Goal: Check status

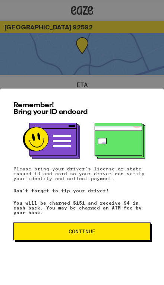
click at [55, 226] on button "Continue" at bounding box center [81, 231] width 137 height 18
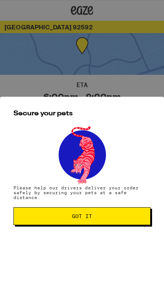
click at [49, 219] on span "Got it" at bounding box center [82, 215] width 124 height 5
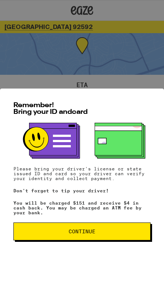
click at [108, 230] on span "Continue" at bounding box center [82, 231] width 124 height 5
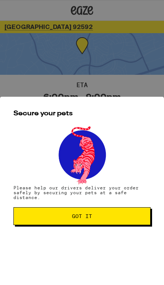
click at [113, 225] on button "Got it" at bounding box center [81, 216] width 137 height 18
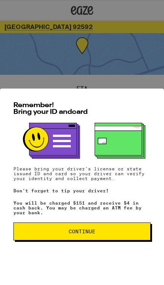
click at [62, 233] on span "Continue" at bounding box center [82, 231] width 124 height 5
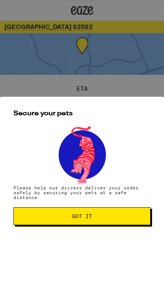
click at [54, 219] on span "Got it" at bounding box center [82, 215] width 124 height 5
